Goal: Information Seeking & Learning: Learn about a topic

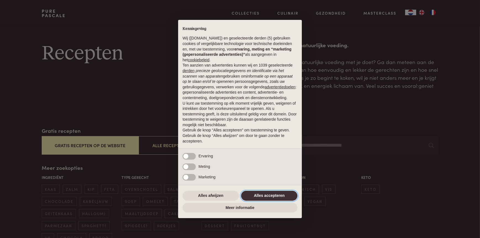
click at [284, 196] on button "Alles accepteren" at bounding box center [269, 196] width 56 height 10
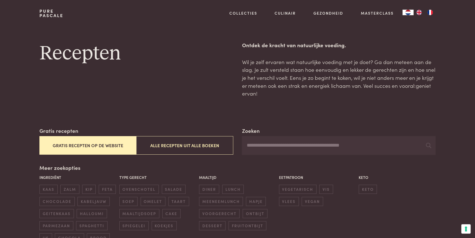
click at [84, 143] on button "Gratis recepten op de website" at bounding box center [87, 145] width 97 height 18
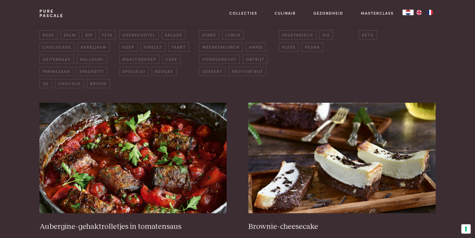
scroll to position [182, 0]
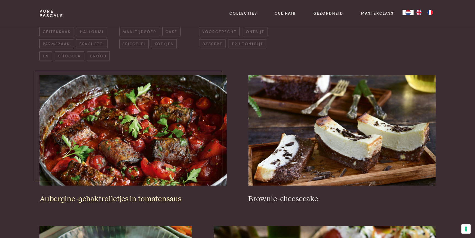
click at [134, 127] on img at bounding box center [132, 130] width 187 height 110
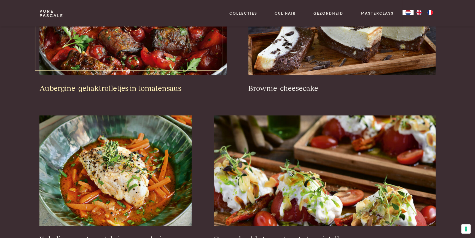
scroll to position [347, 0]
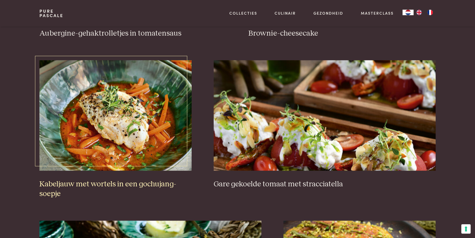
click at [127, 124] on img at bounding box center [115, 115] width 152 height 110
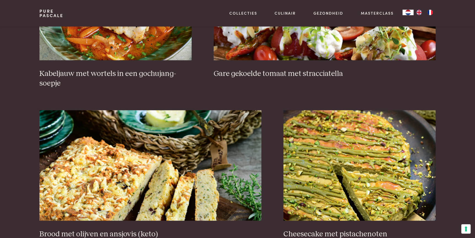
scroll to position [375, 0]
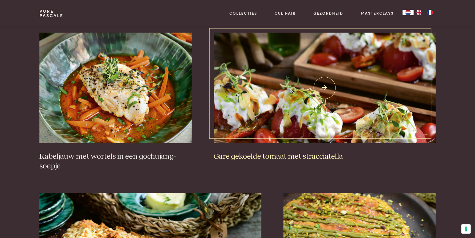
click at [303, 103] on img at bounding box center [325, 88] width 222 height 110
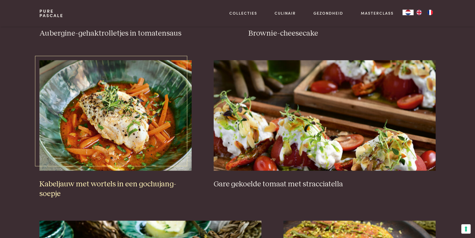
scroll to position [182, 0]
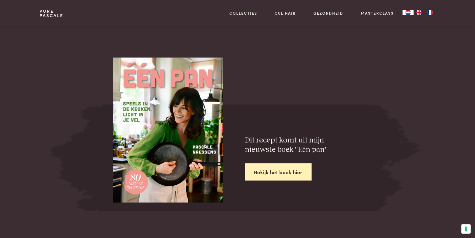
scroll to position [579, 0]
